Goal: Complete application form

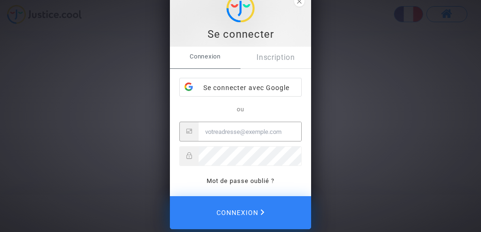
scroll to position [45, 0]
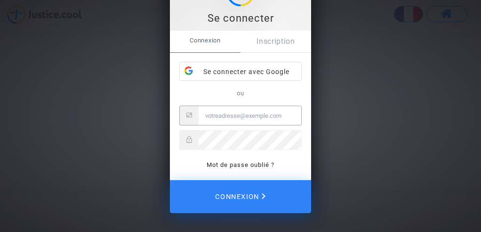
type input "[PERSON_NAME][EMAIL_ADDRESS][DOMAIN_NAME]"
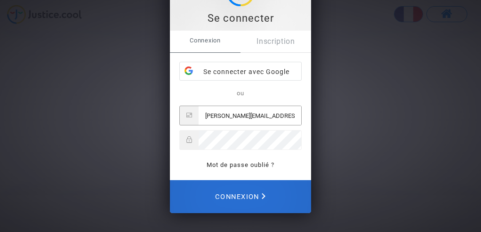
click at [260, 186] on span "Connexion" at bounding box center [240, 196] width 50 height 21
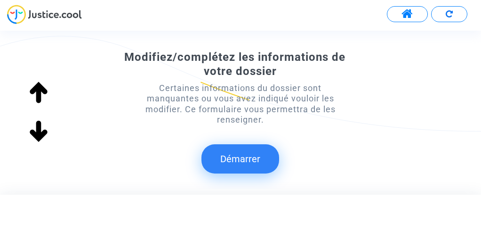
scroll to position [184, 0]
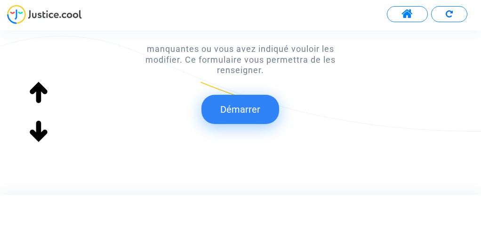
click at [251, 111] on button "Démarrer" at bounding box center [240, 109] width 78 height 29
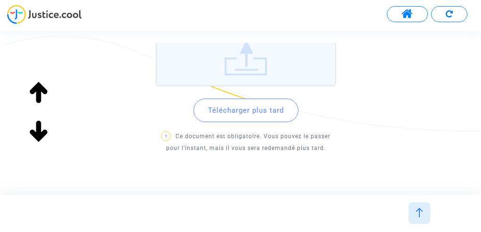
scroll to position [170, 0]
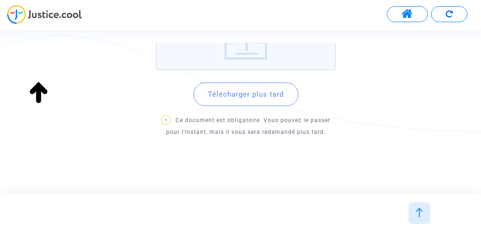
click at [271, 95] on button "Télécharger plus tard" at bounding box center [245, 94] width 105 height 24
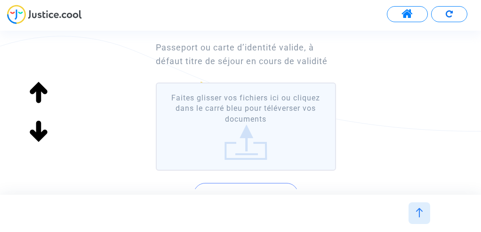
scroll to position [141, 0]
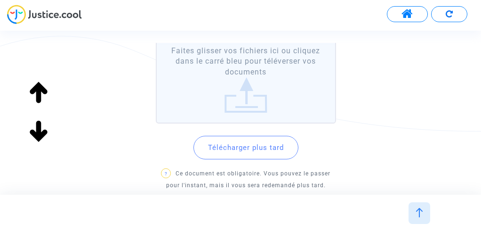
click at [249, 99] on label "Faites glisser vos fichiers ici ou cliquez dans le carré bleu pour téléverser v…" at bounding box center [246, 79] width 180 height 88
click at [0, 0] on input "Faites glisser vos fichiers ici ou cliquez dans le carré bleu pour téléverser v…" at bounding box center [0, 0] width 0 height 0
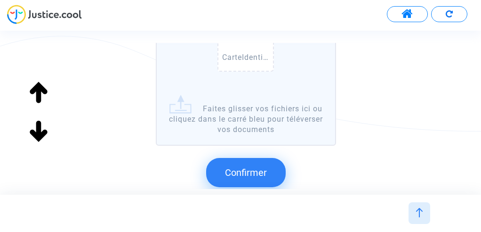
scroll to position [235, 0]
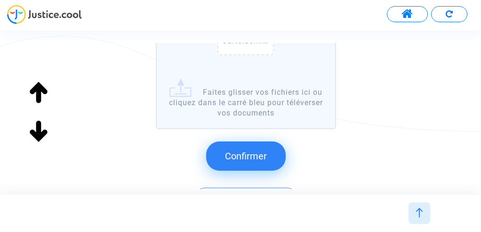
click at [259, 154] on span "Confirmer" at bounding box center [246, 155] width 42 height 11
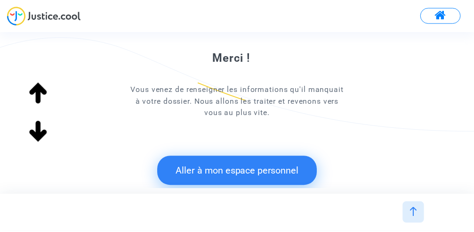
scroll to position [104, 0]
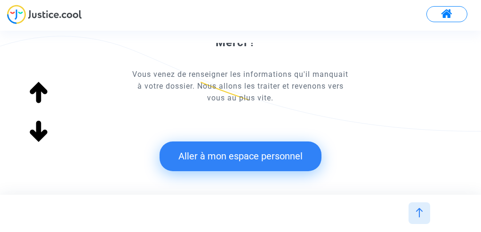
click at [254, 155] on button "Aller à mon espace personnel" at bounding box center [241, 155] width 162 height 29
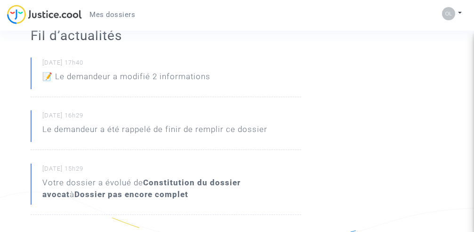
scroll to position [141, 0]
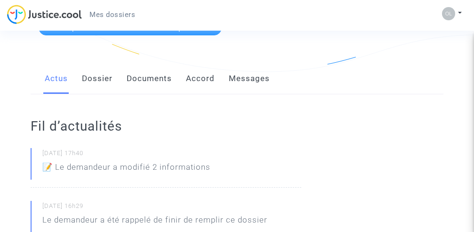
click at [100, 81] on link "Dossier" at bounding box center [97, 78] width 31 height 31
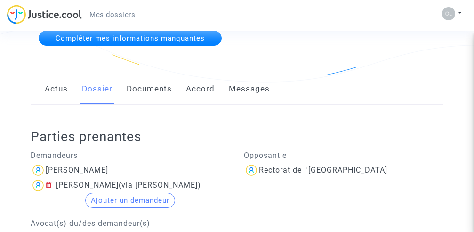
scroll to position [94, 0]
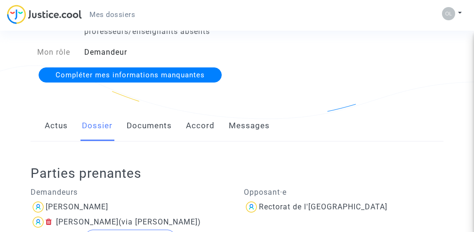
click at [144, 125] on link "Documents" at bounding box center [149, 125] width 45 height 31
